Goal: Information Seeking & Learning: Check status

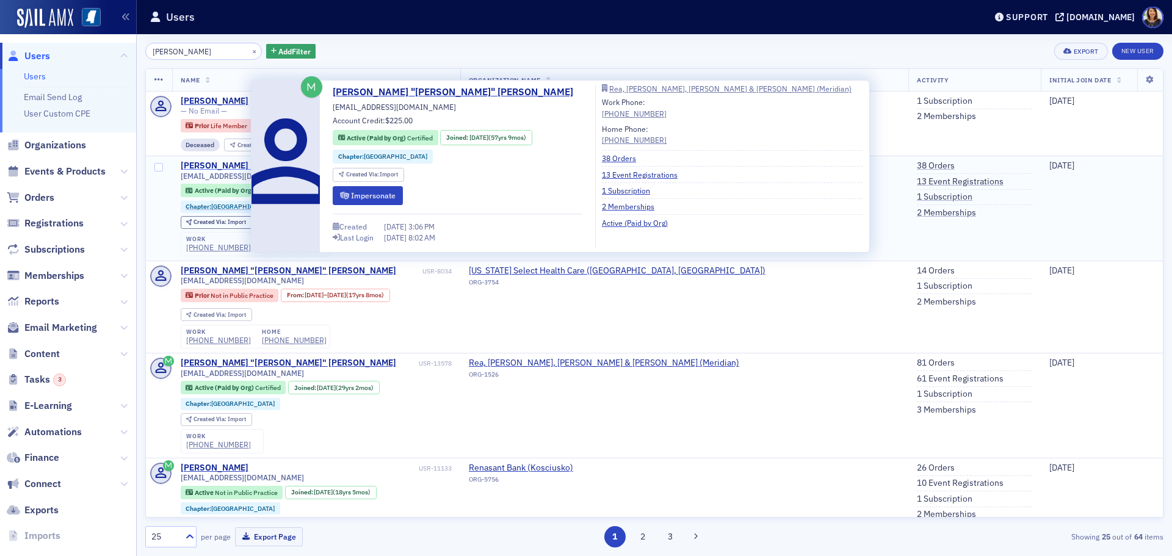
type input "george rea"
click at [217, 164] on div "George "Bob" Rea" at bounding box center [288, 166] width 215 height 11
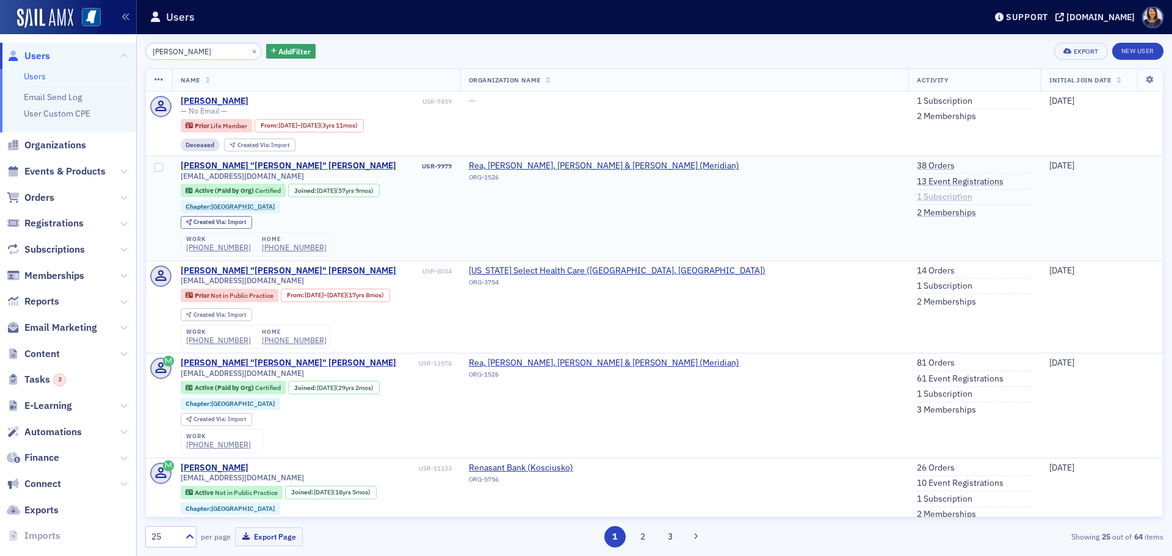
click at [917, 198] on link "1 Subscription" at bounding box center [945, 197] width 56 height 11
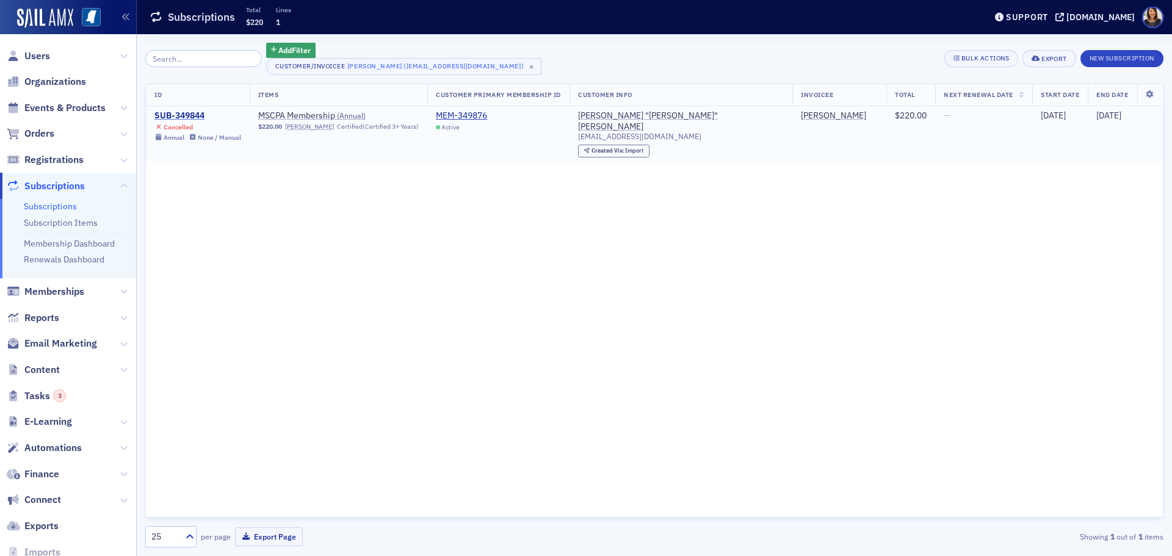
click at [191, 111] on div "SUB-349844" at bounding box center [197, 115] width 87 height 11
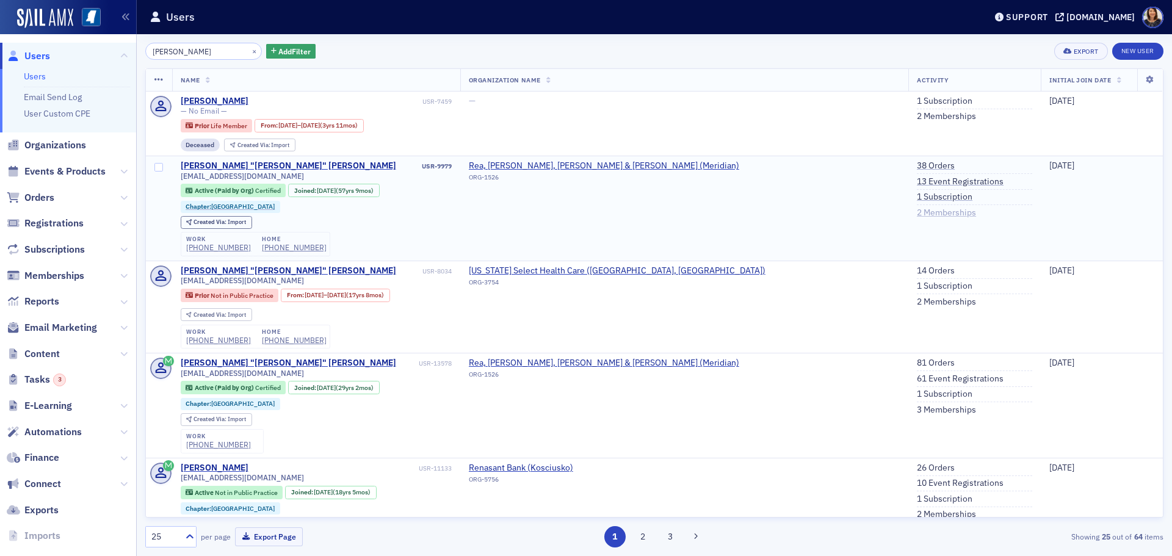
click at [917, 211] on link "2 Memberships" at bounding box center [946, 213] width 59 height 11
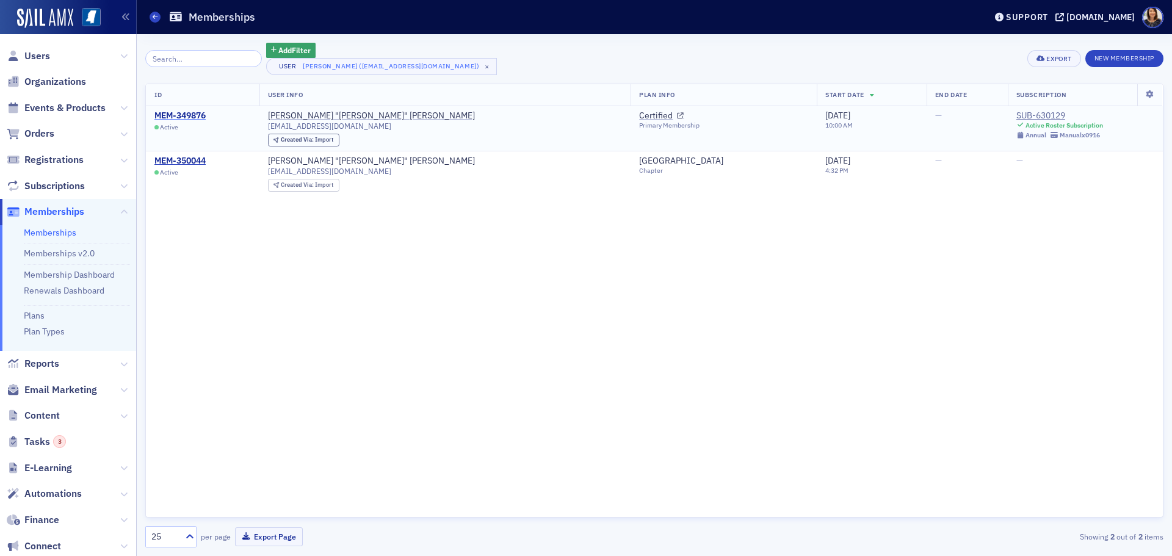
click at [182, 115] on div "MEM-349876" at bounding box center [179, 115] width 51 height 11
click at [1016, 112] on div "SUB-630129" at bounding box center [1059, 115] width 87 height 11
click at [37, 54] on span "Users" at bounding box center [37, 55] width 26 height 13
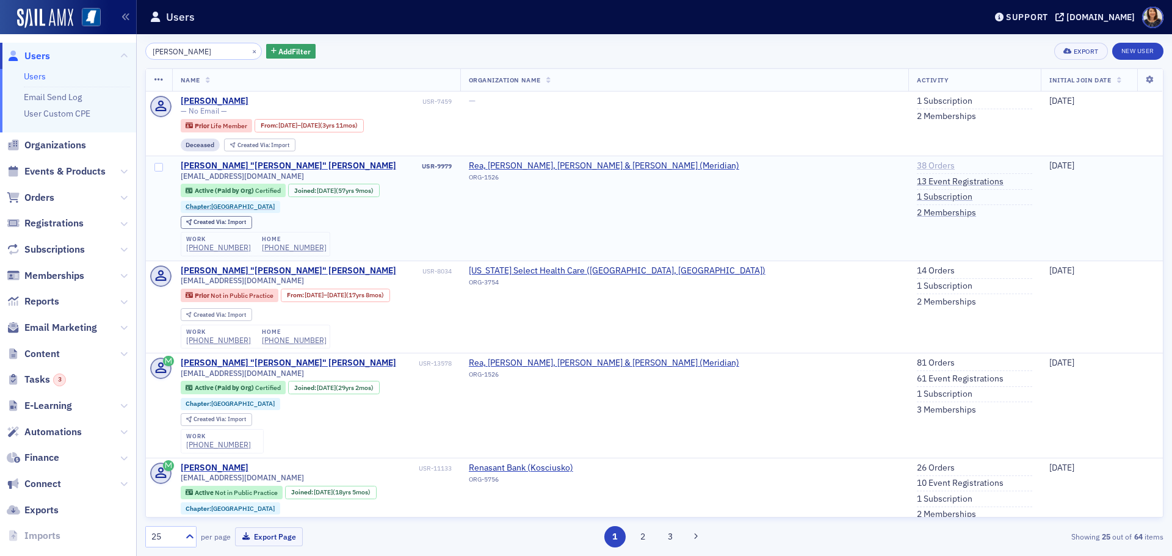
click at [917, 162] on link "38 Orders" at bounding box center [936, 166] width 38 height 11
click at [917, 214] on link "2 Memberships" at bounding box center [946, 213] width 59 height 11
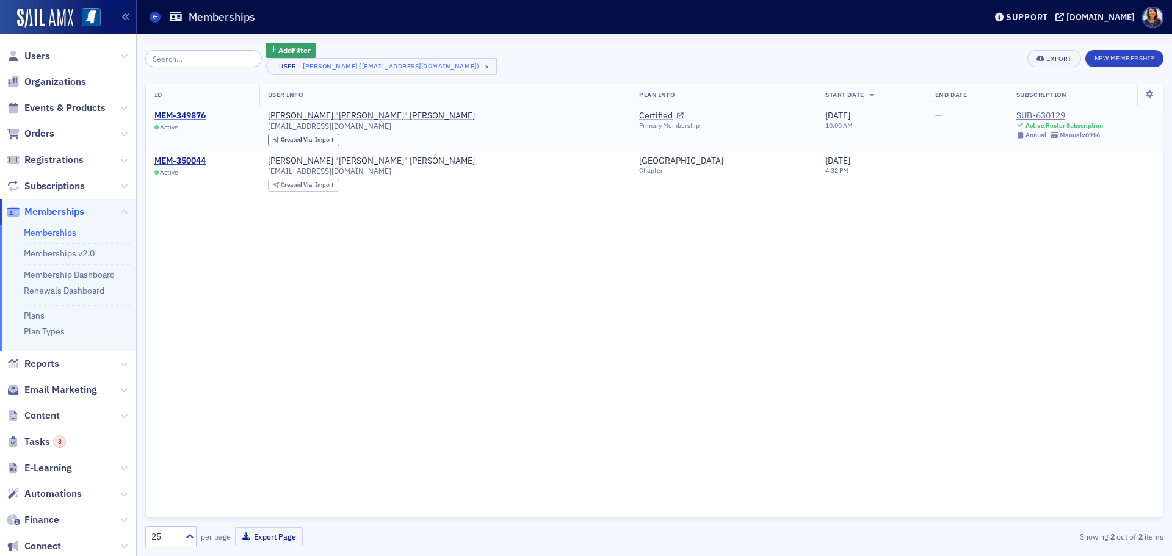
click at [184, 115] on div "MEM-349876" at bounding box center [179, 115] width 51 height 11
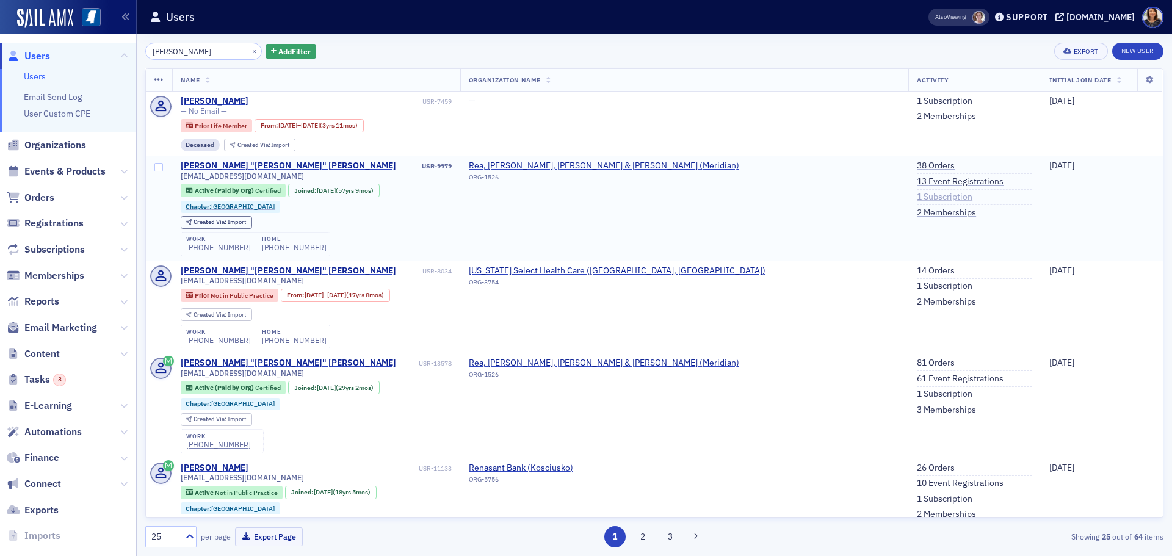
click at [917, 192] on link "1 Subscription" at bounding box center [945, 197] width 56 height 11
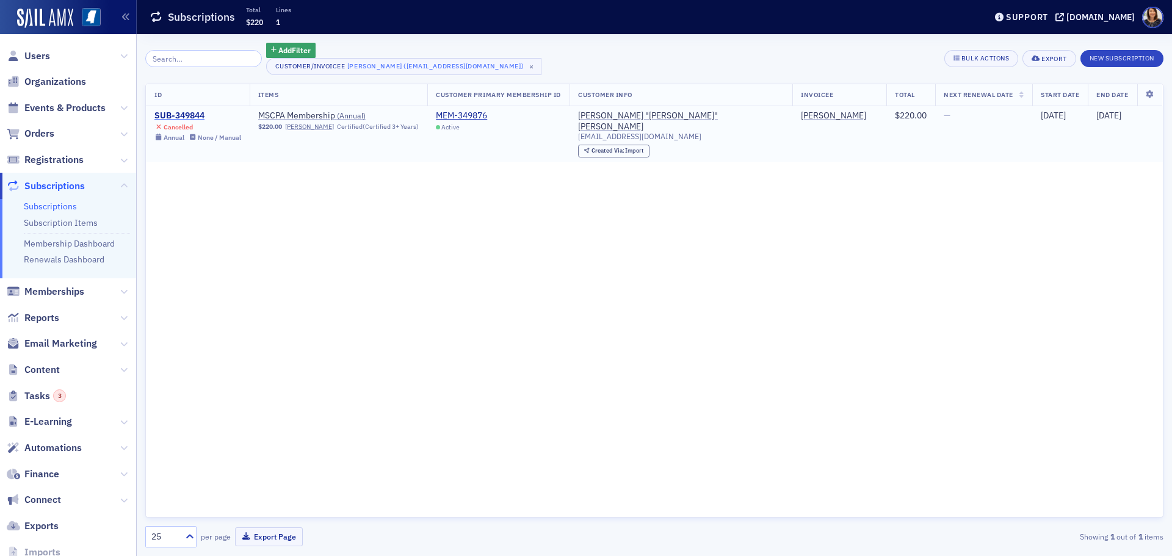
click at [180, 115] on div "SUB-349844" at bounding box center [197, 115] width 87 height 11
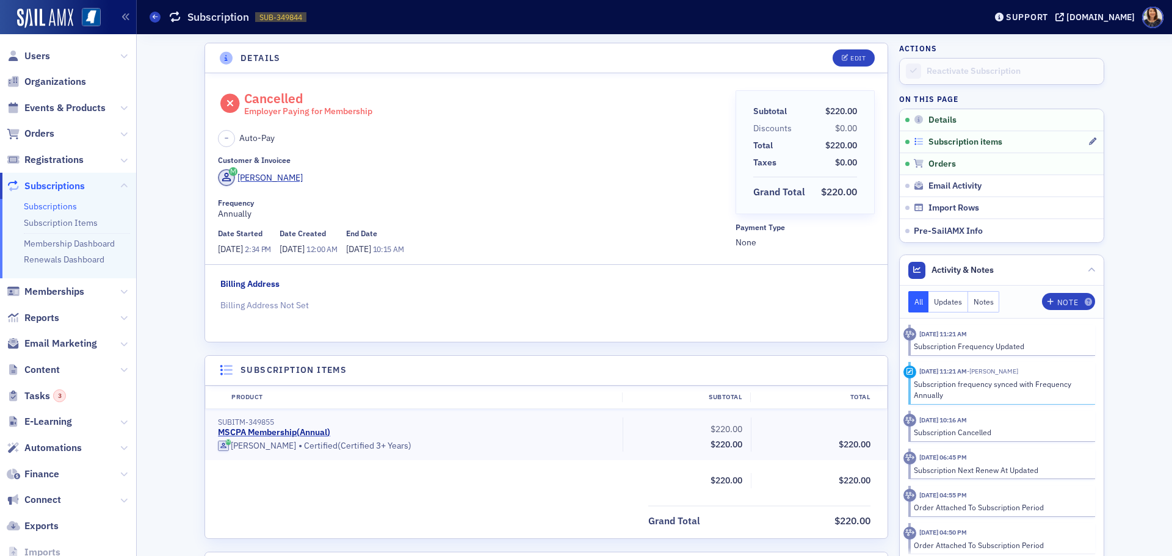
click at [954, 137] on span "Subscription items" at bounding box center [965, 142] width 74 height 11
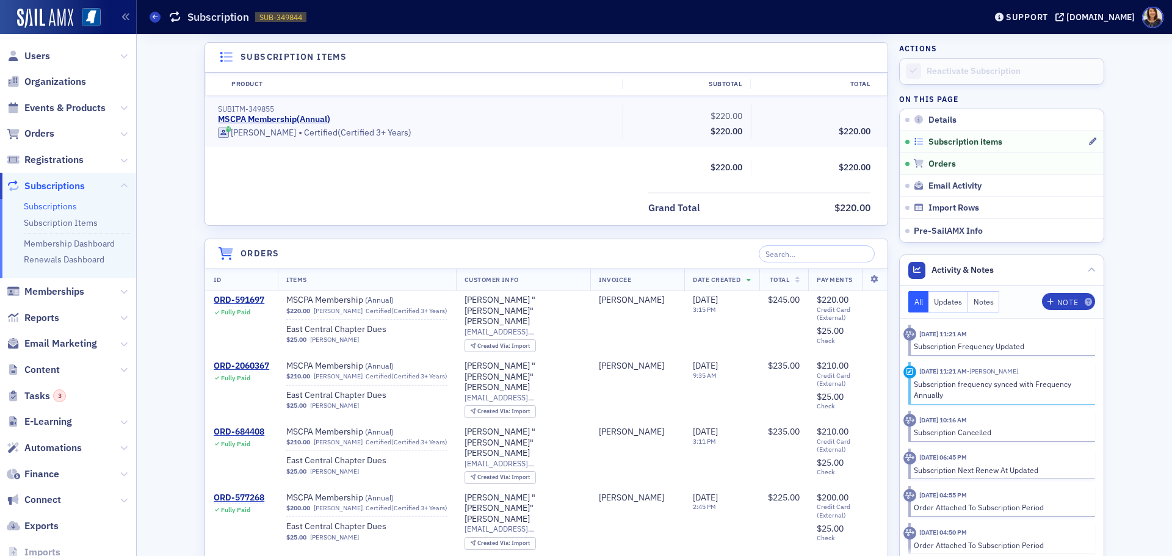
scroll to position [315, 0]
click at [237, 298] on div "ORD-591697" at bounding box center [239, 298] width 51 height 11
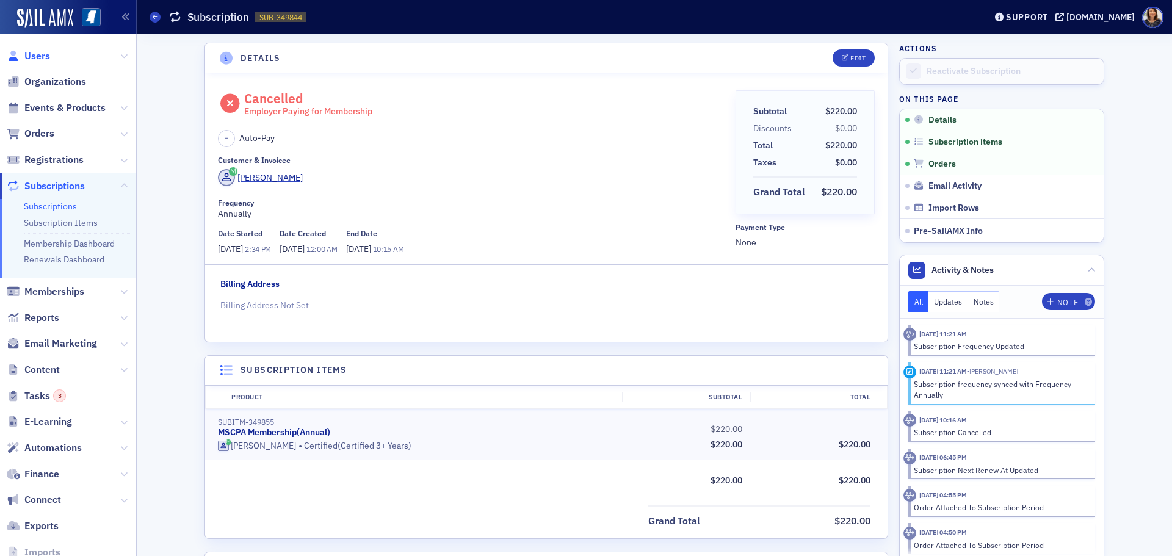
click at [38, 58] on span "Users" at bounding box center [37, 55] width 26 height 13
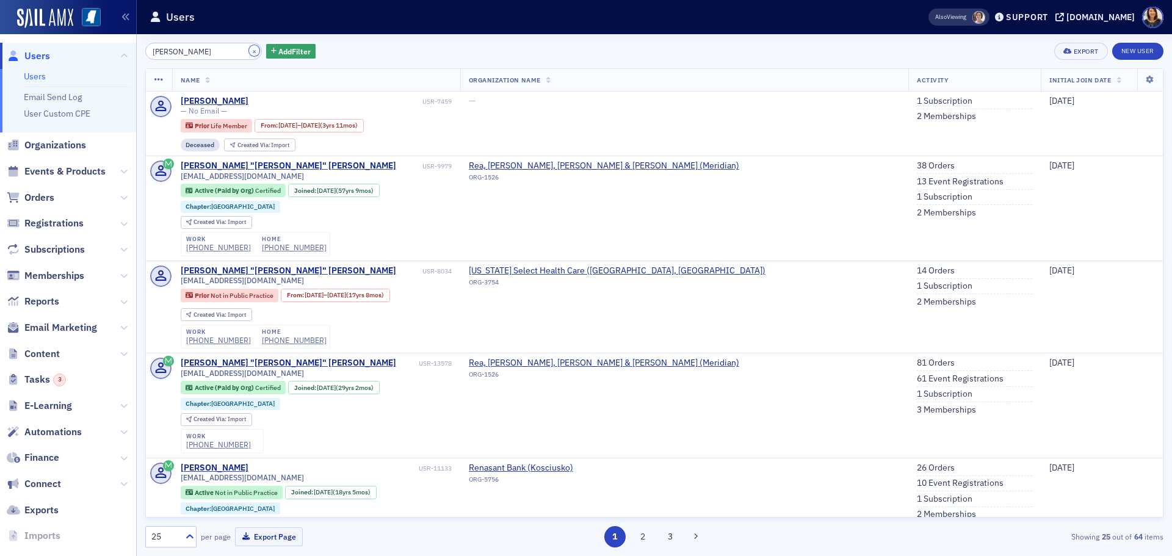
click at [249, 52] on button "×" at bounding box center [254, 50] width 11 height 11
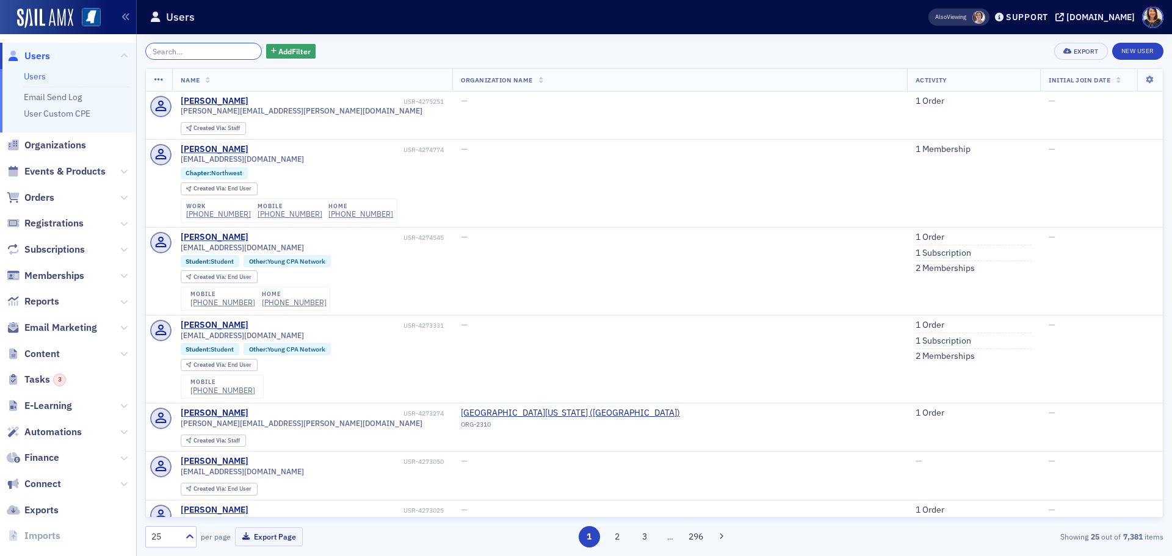
click at [201, 50] on input "search" at bounding box center [203, 51] width 117 height 17
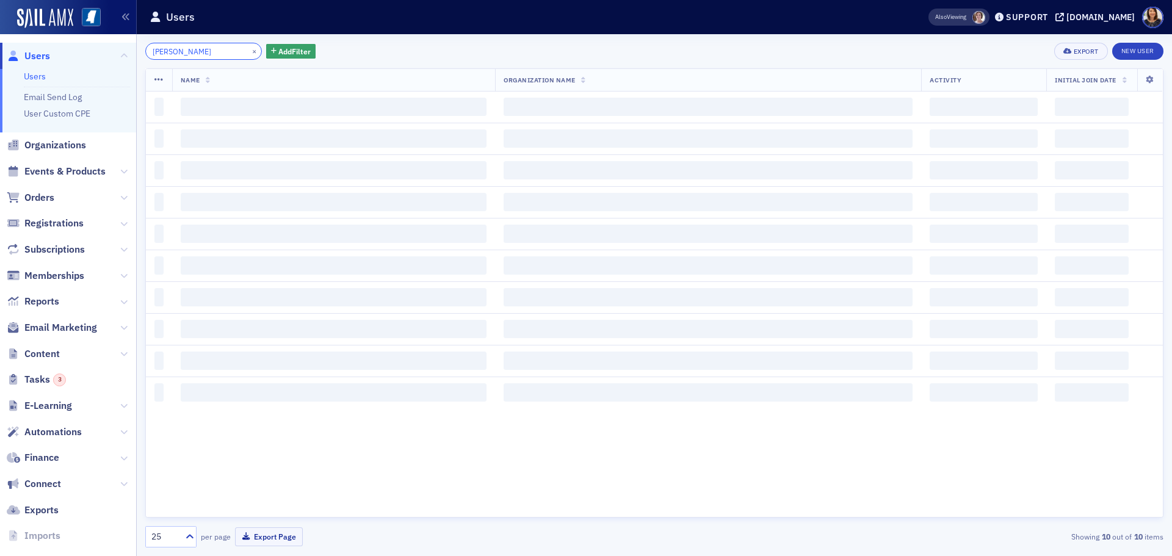
type input "molly mitchell"
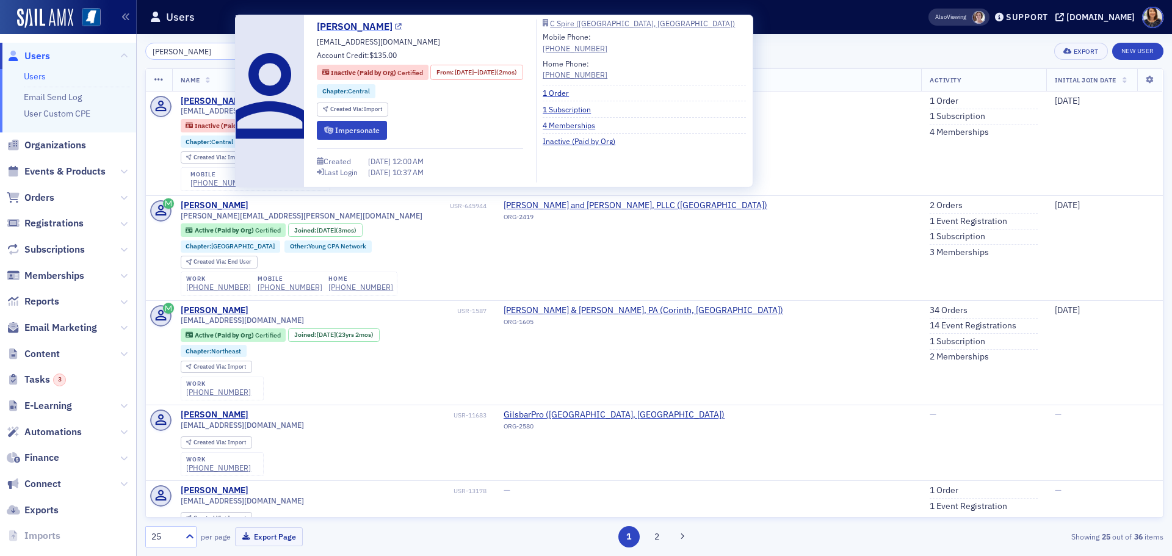
click at [345, 25] on link "[PERSON_NAME]" at bounding box center [359, 27] width 85 height 15
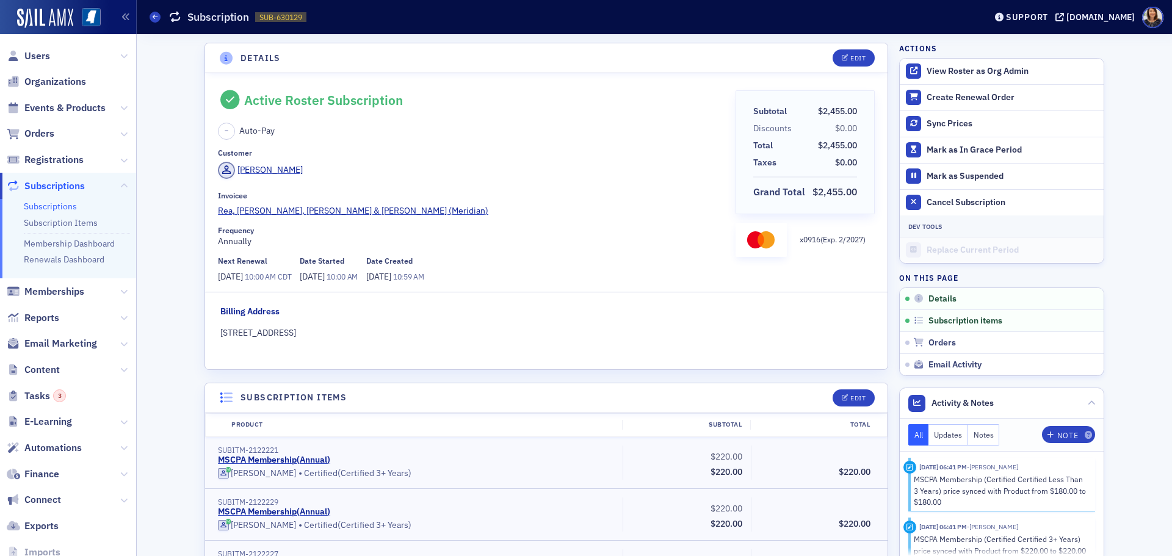
drag, startPoint x: 945, startPoint y: 200, endPoint x: 649, endPoint y: 287, distance: 308.2
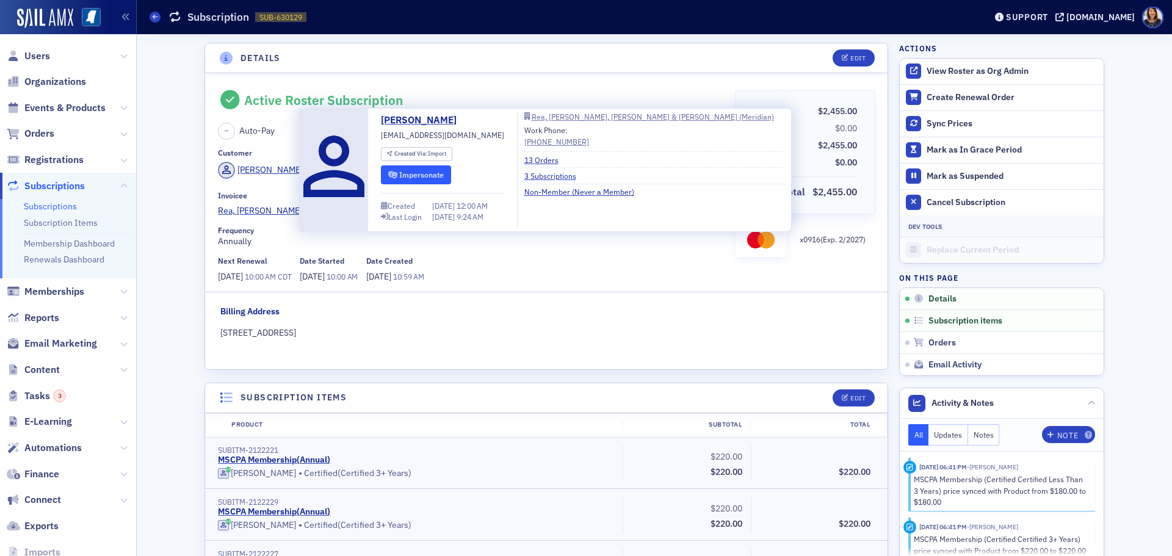
click at [413, 171] on button "Impersonate" at bounding box center [416, 174] width 70 height 19
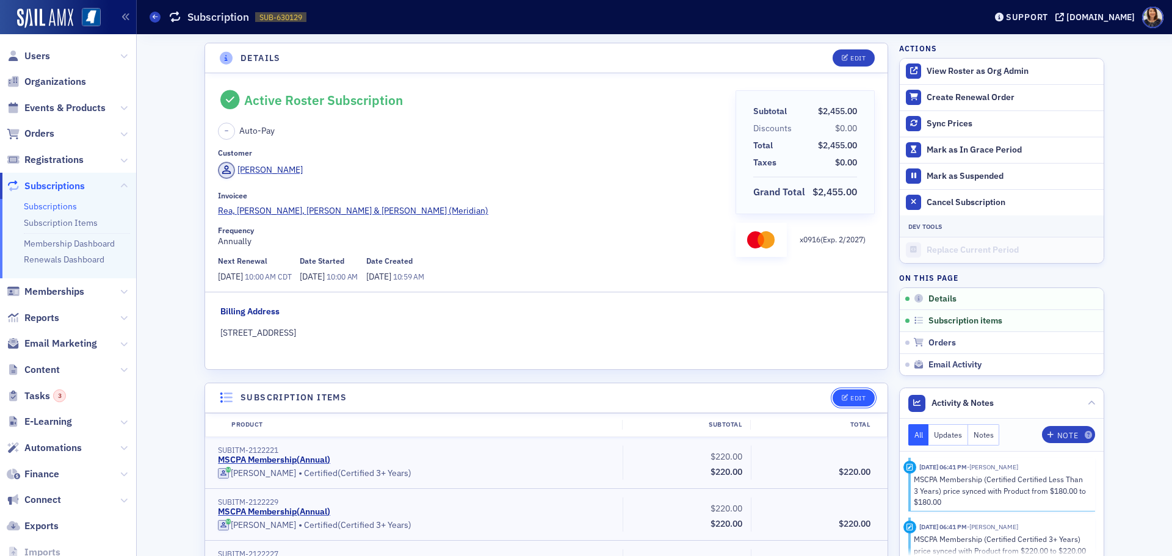
click at [851, 397] on div "Edit" at bounding box center [857, 398] width 15 height 7
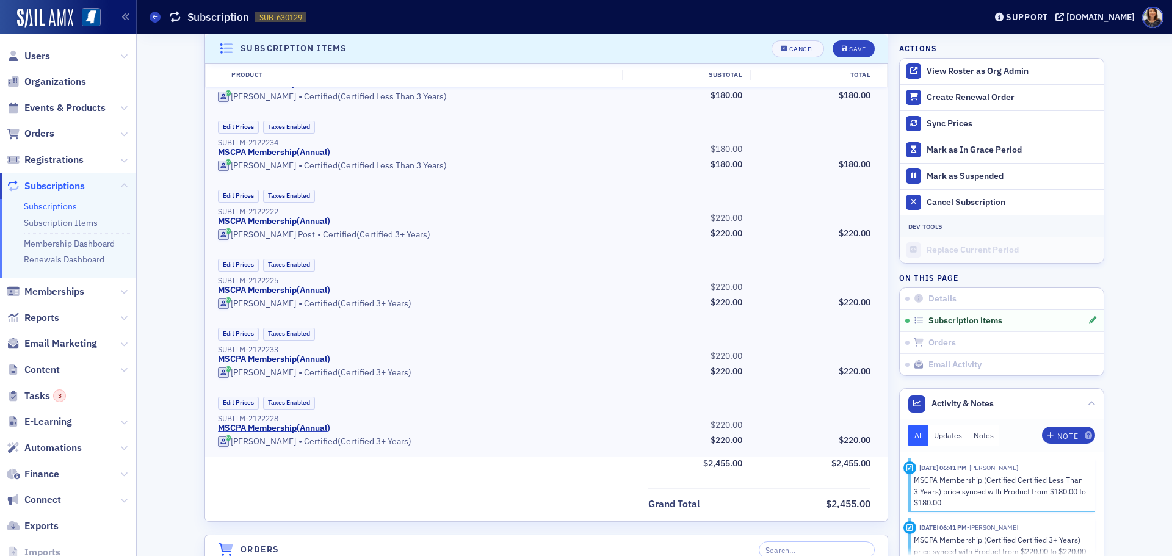
scroll to position [789, 0]
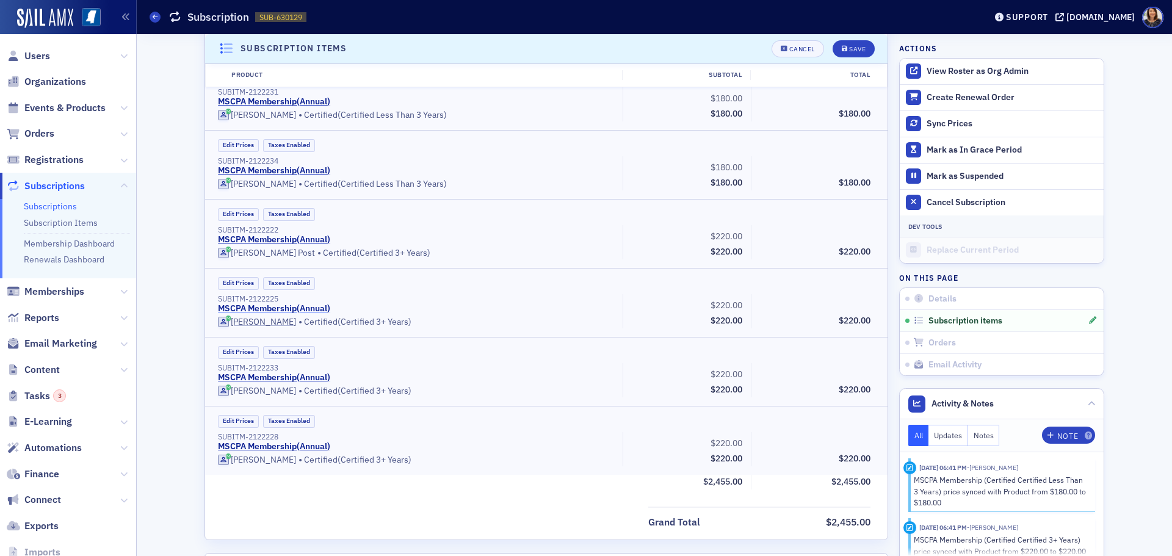
click at [272, 308] on link "MSCPA Membership ( Annual )" at bounding box center [274, 308] width 112 height 11
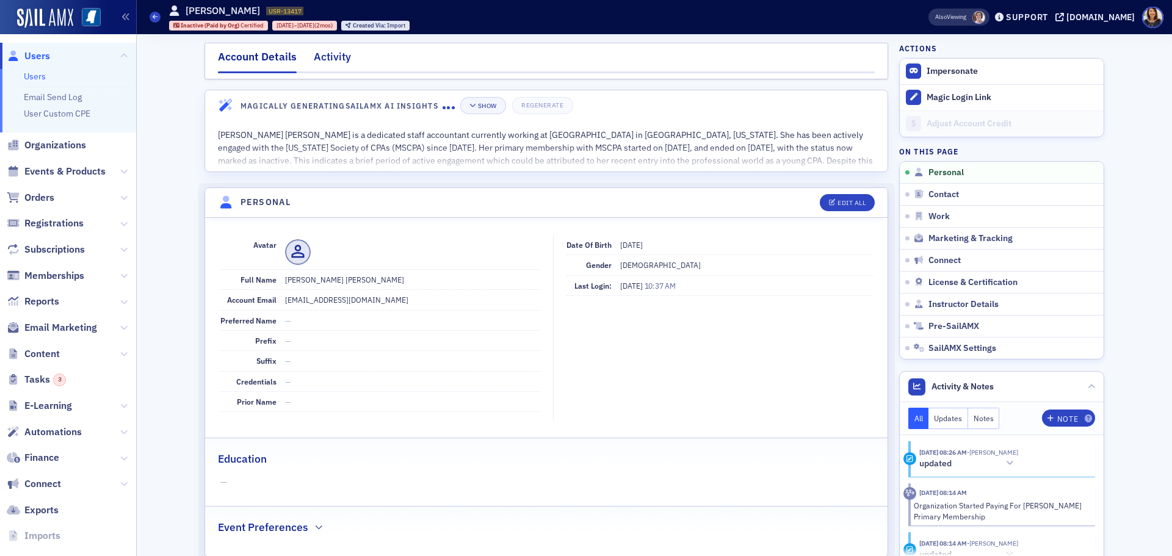
click at [325, 54] on div "Activity" at bounding box center [332, 60] width 37 height 23
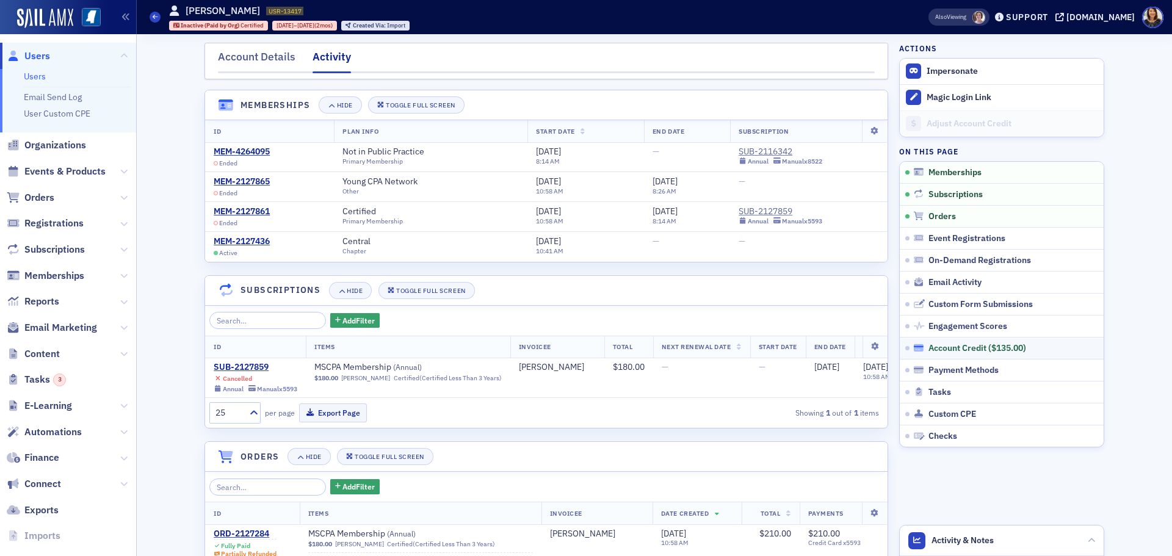
click at [982, 346] on div "Account Credit ( $135.00 )" at bounding box center [977, 348] width 98 height 11
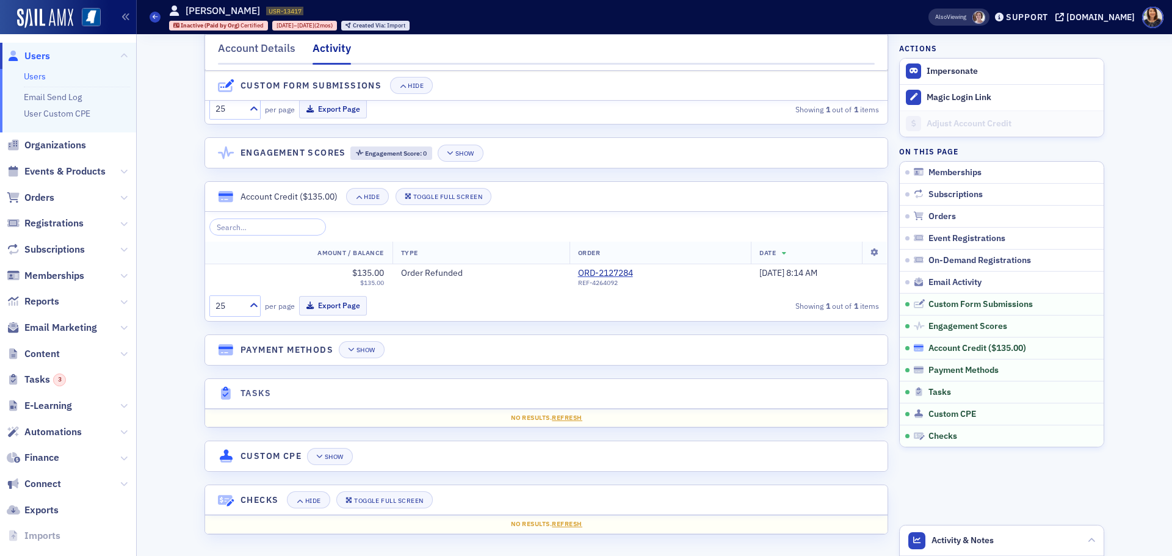
scroll to position [1213, 0]
click at [578, 273] on link "ORD-2127284" at bounding box center [610, 273] width 64 height 11
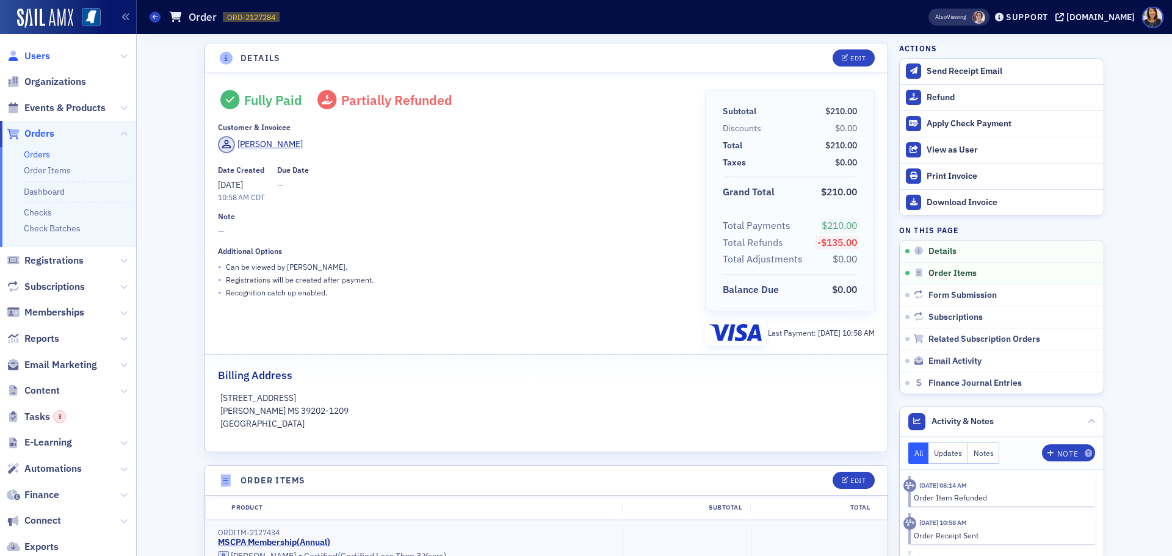
click at [42, 57] on span "Users" at bounding box center [37, 55] width 26 height 13
